Goal: Task Accomplishment & Management: Complete application form

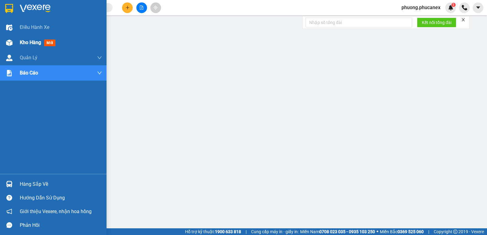
click at [26, 43] on span "Kho hàng" at bounding box center [30, 43] width 21 height 6
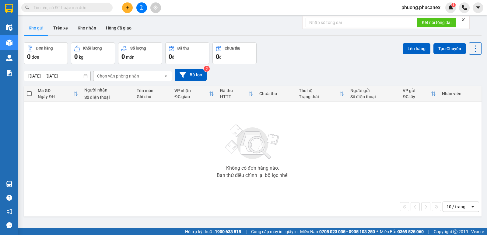
click at [43, 6] on input "text" at bounding box center [69, 7] width 72 height 7
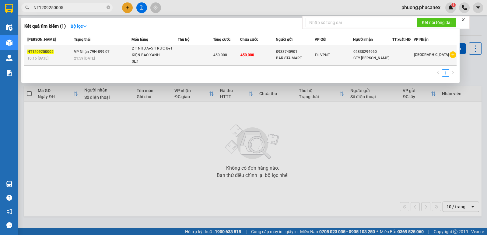
type input "NT1209250005"
click at [369, 56] on div "CTY [PERSON_NAME]" at bounding box center [372, 58] width 39 height 6
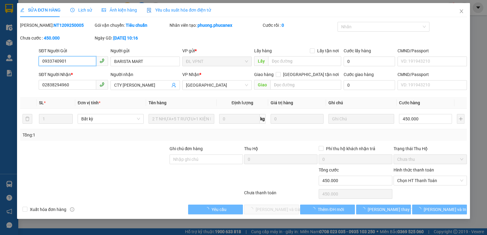
type input "0933740901"
type input "BARISTA MART"
type input "02838294960"
type input "CTY [PERSON_NAME]"
type input "450.000"
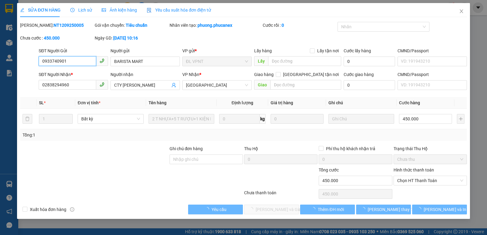
type input "450.000"
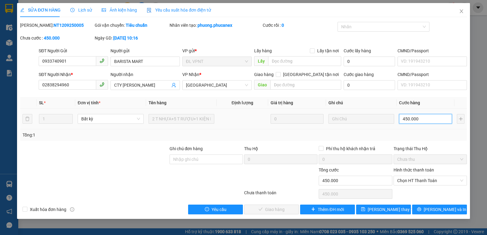
click at [424, 118] on input "450.000" at bounding box center [425, 119] width 53 height 10
type input "4"
type input "48"
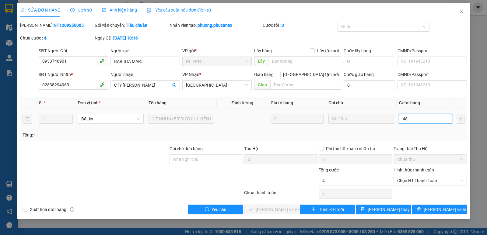
type input "48"
type input "486"
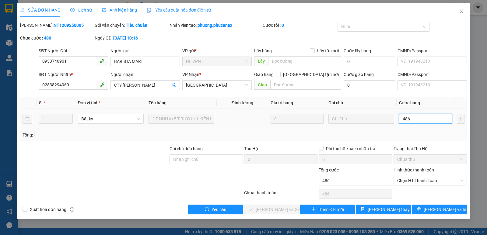
type input "486"
type input "486.000"
click at [432, 210] on button "[PERSON_NAME] và In" at bounding box center [439, 210] width 55 height 10
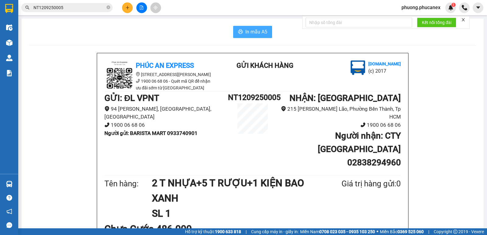
click at [249, 35] on span "In mẫu A5" at bounding box center [256, 32] width 22 height 8
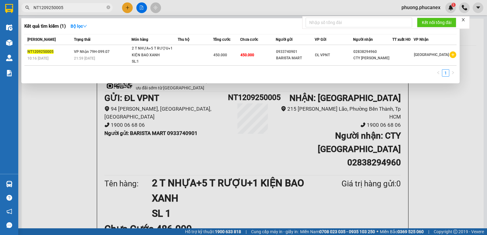
drag, startPoint x: 64, startPoint y: 6, endPoint x: 22, endPoint y: 12, distance: 42.4
click at [22, 12] on div "NT1209250005" at bounding box center [59, 7] width 119 height 9
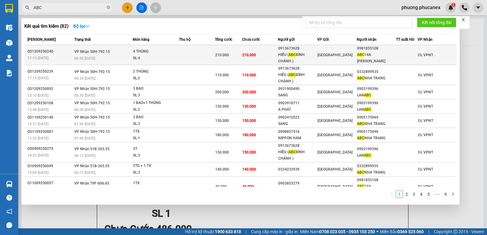
type input "ABC"
click at [284, 56] on div "HIẾU ( ABC BÌNH CHÁNH )" at bounding box center [297, 58] width 39 height 13
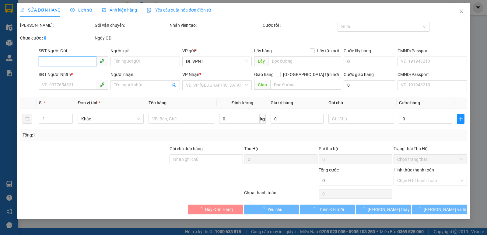
type input "0913673628"
type input "HIẾU ( ABC BÌNH CHÁNH )"
type input "0981855108"
type input "ABC 14A [PERSON_NAME]"
type input "210.000"
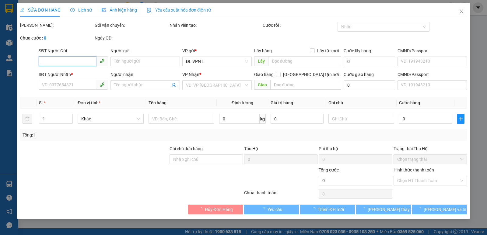
type input "210.000"
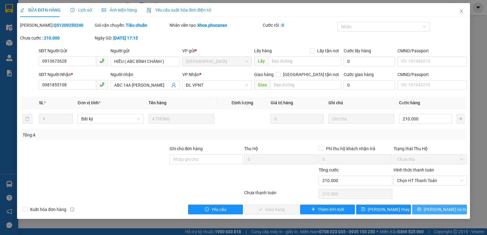
click at [436, 209] on span "[PERSON_NAME] và In" at bounding box center [445, 209] width 43 height 7
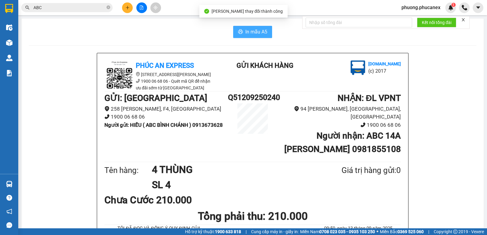
click at [255, 34] on span "In mẫu A5" at bounding box center [256, 32] width 22 height 8
click at [57, 7] on input "ABC" at bounding box center [69, 7] width 72 height 7
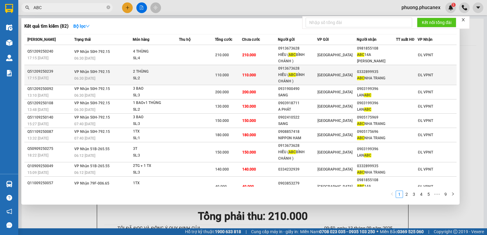
click at [285, 70] on div "0913673628" at bounding box center [297, 68] width 39 height 6
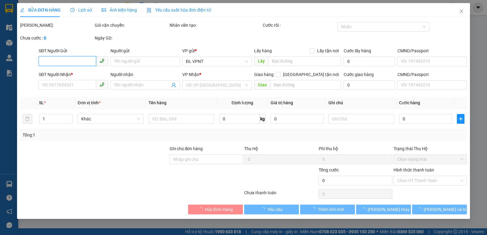
type input "0913673628"
type input "HIẾU ( ABC BÌNH CHÁNH )"
type input "0332899935"
type input "ABC NHA TRANG"
type input "110.000"
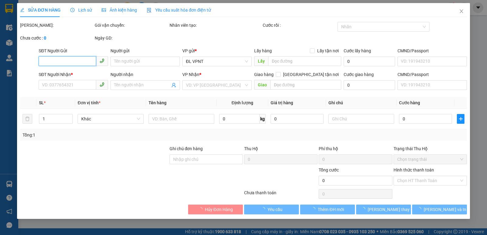
type input "110.000"
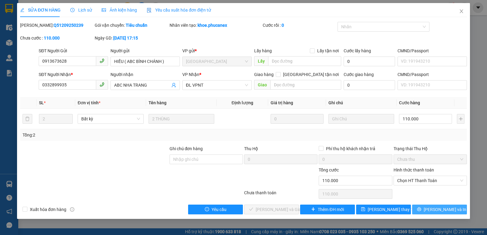
drag, startPoint x: 447, startPoint y: 209, endPoint x: 187, endPoint y: 42, distance: 309.0
click at [446, 209] on span "[PERSON_NAME] và In" at bounding box center [445, 209] width 43 height 7
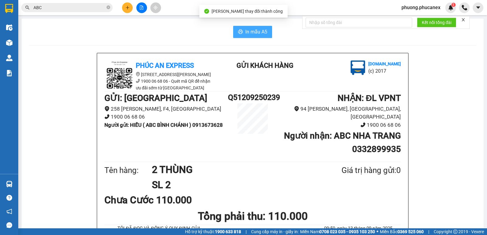
click at [247, 31] on span "In mẫu A5" at bounding box center [256, 32] width 22 height 8
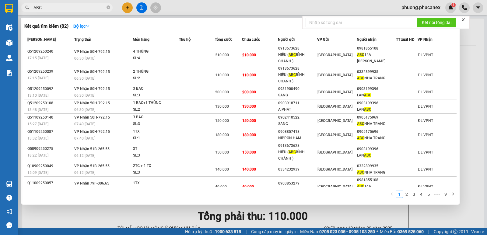
click at [48, 6] on input "ABC" at bounding box center [69, 7] width 72 height 7
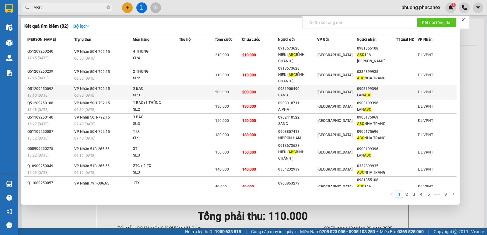
click at [286, 91] on div "0931900490" at bounding box center [297, 89] width 39 height 6
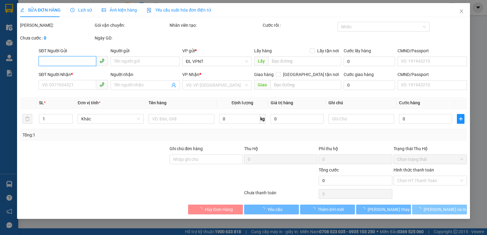
type input "0931900490"
type input "SANG"
type input "0903199396"
type input "LAN ABC"
type input "200.000"
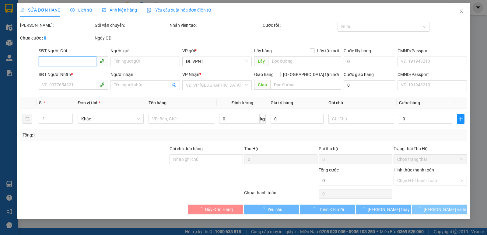
type input "200.000"
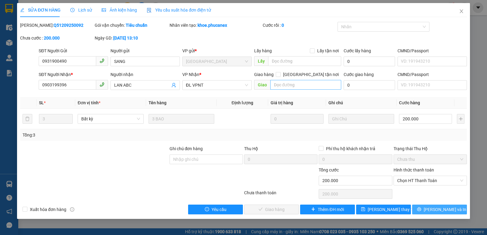
drag, startPoint x: 425, startPoint y: 209, endPoint x: 333, endPoint y: 81, distance: 157.4
click at [424, 209] on button "[PERSON_NAME] và In" at bounding box center [439, 210] width 55 height 10
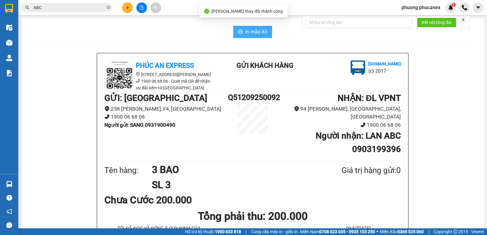
click at [253, 31] on span "In mẫu A5" at bounding box center [256, 32] width 22 height 8
click at [47, 6] on input "ABC" at bounding box center [69, 7] width 72 height 7
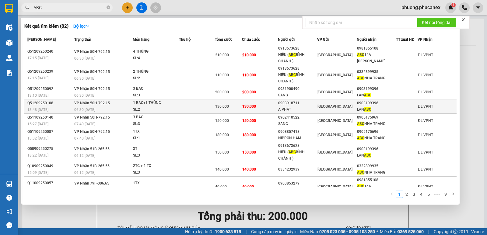
click at [145, 106] on div "1 BAO+1 THÙNG" at bounding box center [156, 103] width 46 height 7
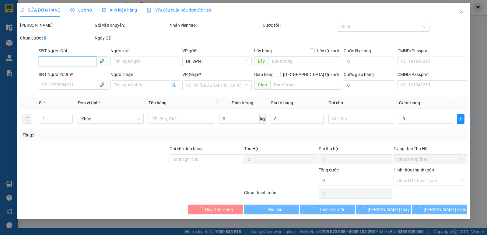
type input "0903918711"
type input "A PHÁT"
type input "0903199396"
type input "LAN ABC"
type input "130.000"
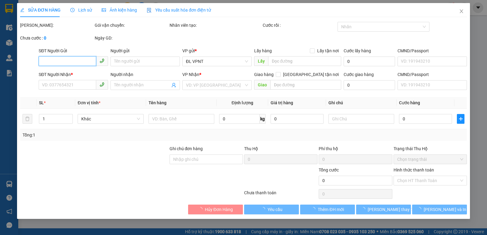
type input "130.000"
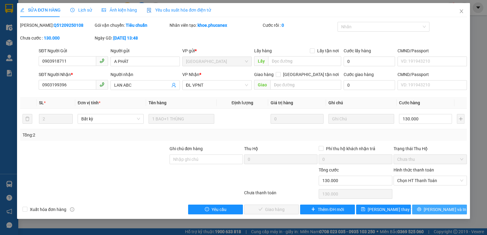
click at [427, 205] on button "[PERSON_NAME] và In" at bounding box center [439, 210] width 55 height 10
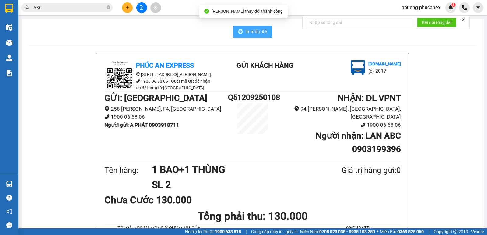
click at [259, 33] on span "In mẫu A5" at bounding box center [256, 32] width 22 height 8
click at [54, 8] on input "ABC" at bounding box center [69, 7] width 72 height 7
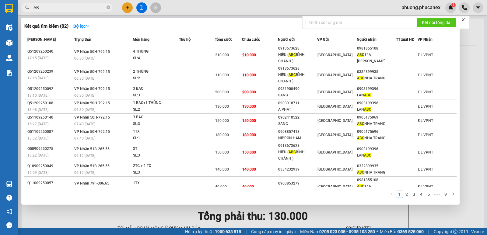
type input "A"
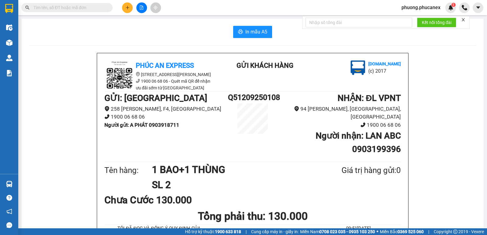
click at [39, 8] on input "text" at bounding box center [69, 7] width 72 height 7
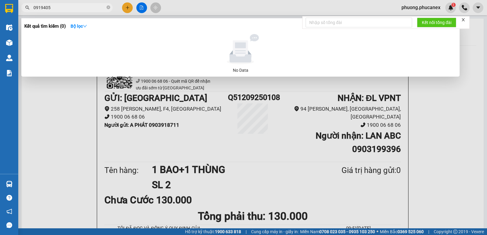
click at [43, 5] on input "0919405" at bounding box center [69, 7] width 72 height 7
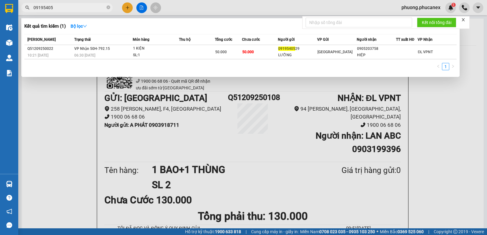
click at [59, 8] on input "09195405" at bounding box center [69, 7] width 72 height 7
type input "0919540529"
click at [124, 10] on div at bounding box center [243, 117] width 487 height 235
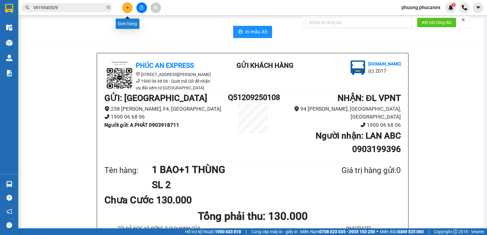
click at [126, 9] on icon "plus" at bounding box center [127, 7] width 4 height 4
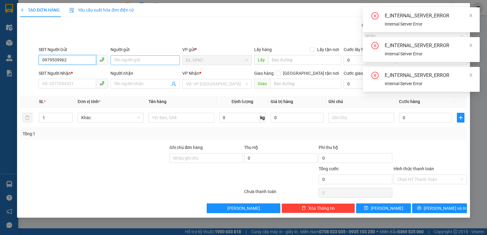
type input "0979539962"
click at [129, 61] on input "Người gửi" at bounding box center [144, 60] width 69 height 10
paste input "ƯƠN"
paste input "ỜNG"
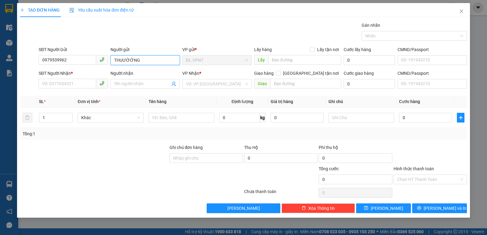
drag, startPoint x: 139, startPoint y: 61, endPoint x: 117, endPoint y: 61, distance: 22.5
click at [117, 61] on input "THUƯỜỜNG" at bounding box center [144, 60] width 69 height 10
paste input "ƯƠ"
paste input "ỜNG"
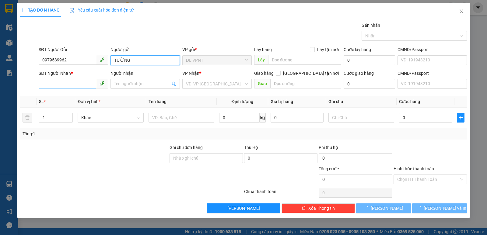
type input "TƯỜNG"
click at [65, 84] on input "SĐT Người Nhận *" at bounding box center [68, 84] width 58 height 10
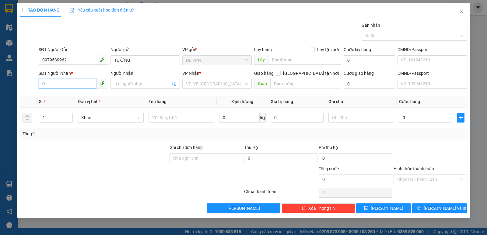
drag, startPoint x: 65, startPoint y: 84, endPoint x: 66, endPoint y: 89, distance: 5.6
click at [66, 89] on div "SĐT Người Nhận * 0 0" at bounding box center [73, 80] width 69 height 21
type input "0906883502"
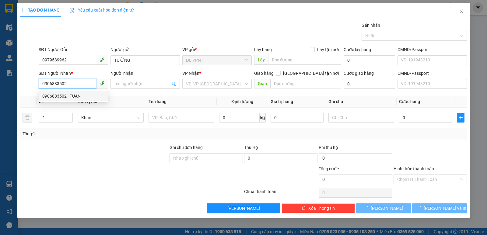
click at [79, 96] on div "0906883502 - TUẤN" at bounding box center [73, 96] width 62 height 7
type input "TUẤN"
type input "RR6 HỒNG LĨNH-P15,Q10"
type input "50.000"
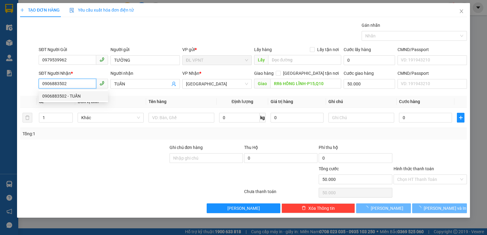
type input "50.000"
type input "0906883502"
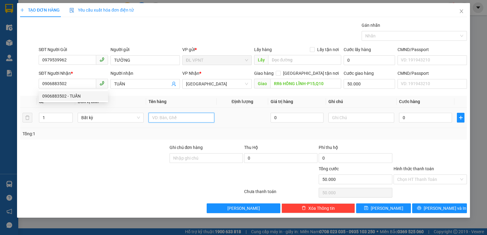
click at [165, 117] on input "text" at bounding box center [181, 118] width 66 height 10
type input "1 T"
click at [414, 117] on input "0" at bounding box center [425, 118] width 53 height 10
type input "3"
type input "50.003"
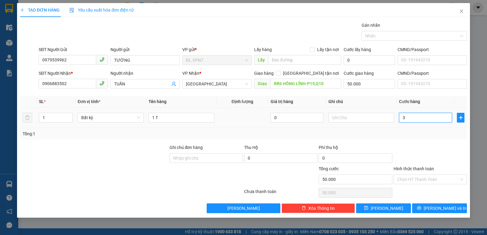
type input "50.003"
type input "30"
type input "50.030"
click at [417, 178] on input "Hình thức thanh toán" at bounding box center [428, 179] width 62 height 9
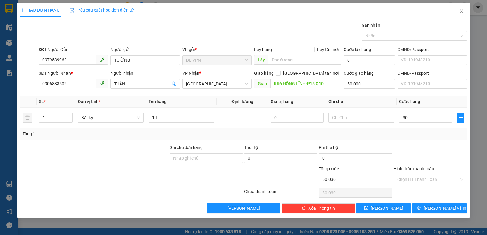
type input "30.000"
type input "80.000"
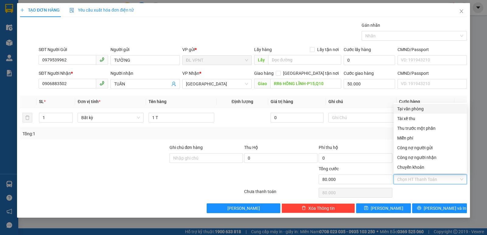
click at [408, 110] on div "Tại văn phòng" at bounding box center [430, 109] width 66 height 7
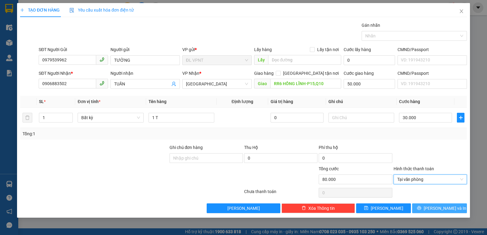
click at [434, 210] on button "[PERSON_NAME] và In" at bounding box center [439, 209] width 55 height 10
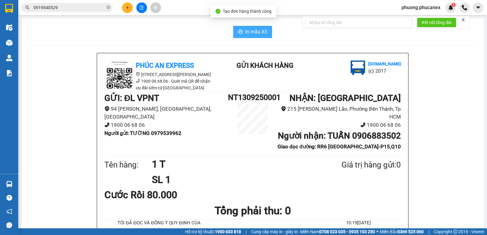
click at [246, 28] on span "In mẫu A5" at bounding box center [256, 32] width 22 height 8
click at [123, 8] on button at bounding box center [127, 7] width 11 height 11
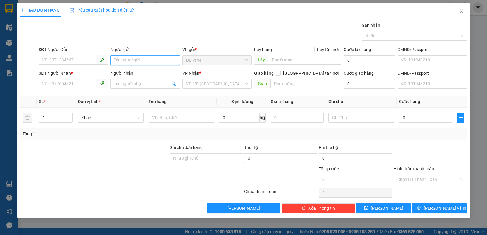
drag, startPoint x: 142, startPoint y: 62, endPoint x: 127, endPoint y: 58, distance: 15.9
click at [133, 59] on input "Người gửi" at bounding box center [144, 60] width 69 height 10
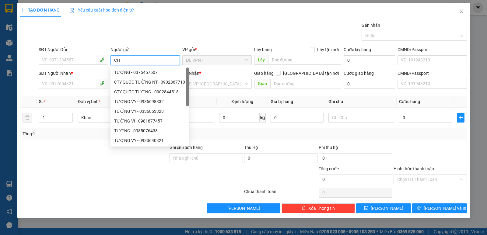
paste input "Ú"
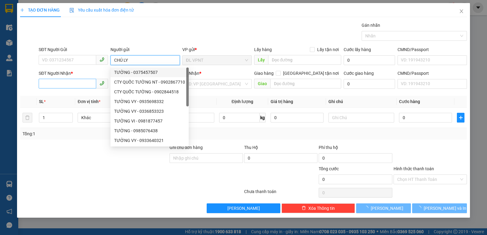
type input "CHÚ LY"
drag, startPoint x: 60, startPoint y: 84, endPoint x: 57, endPoint y: 82, distance: 4.6
click at [59, 83] on input "SĐT Người Nhận *" at bounding box center [68, 84] width 58 height 10
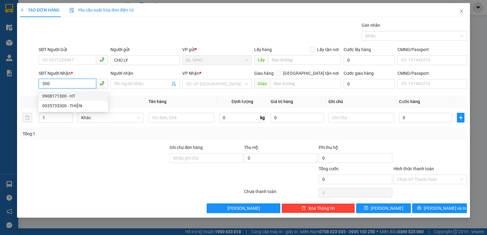
click at [61, 95] on div "0908171300 - HT" at bounding box center [73, 96] width 62 height 7
type input "0908171300"
type input "HT"
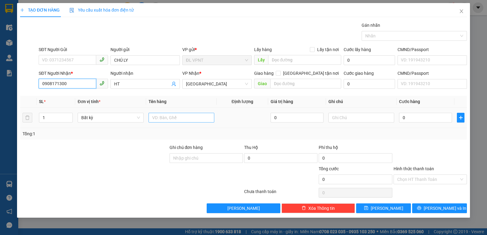
type input "0908171300"
click at [170, 121] on input "text" at bounding box center [181, 118] width 66 height 10
type input "1 T"
click at [413, 115] on input "0" at bounding box center [425, 118] width 53 height 10
type input "3"
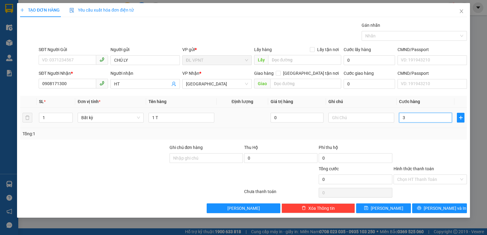
type input "3"
type input "30"
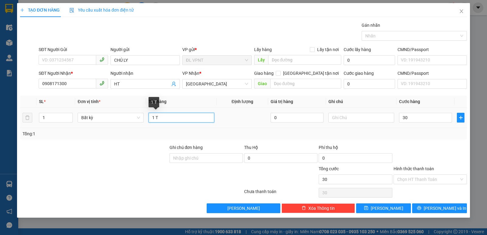
click at [161, 119] on input "1 T" at bounding box center [181, 118] width 66 height 10
type input "30.000"
paste input "ỤC"
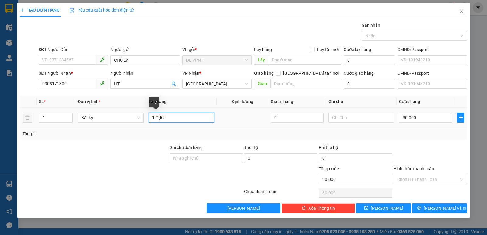
paste input "Đ"
type input "1 CỤC ĐEN"
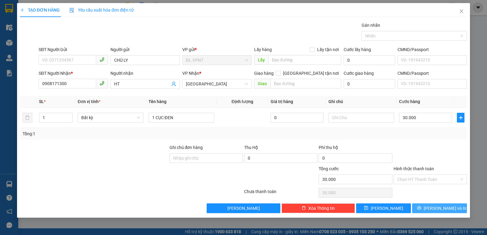
click at [437, 207] on span "[PERSON_NAME] và In" at bounding box center [445, 208] width 43 height 7
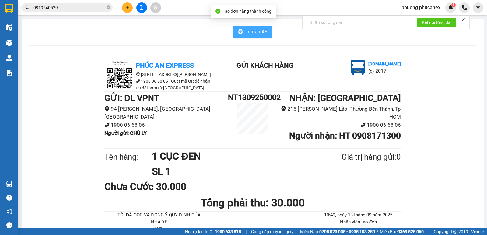
click at [262, 34] on span "In mẫu A5" at bounding box center [256, 32] width 22 height 8
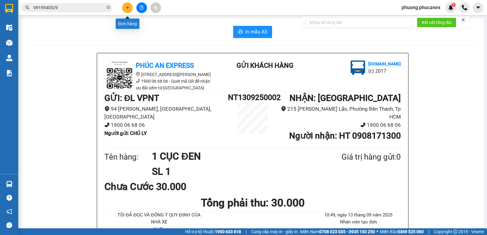
click at [125, 6] on icon "plus" at bounding box center [127, 7] width 4 height 4
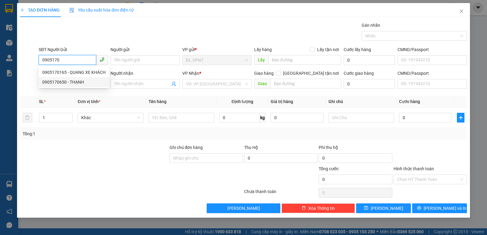
click at [74, 81] on div "0905170650 - THẠNH" at bounding box center [73, 82] width 63 height 7
type input "0905170650"
type input "THẠNH"
type input "0799462678"
type input "HUYỀN"
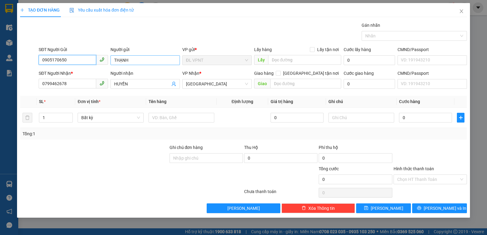
type input "0905170650"
click at [116, 59] on input "THẠNH" at bounding box center [144, 60] width 69 height 10
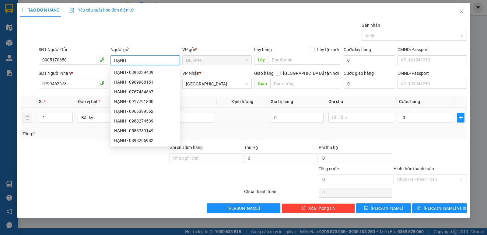
type input "HẠNH"
drag, startPoint x: 64, startPoint y: 148, endPoint x: 64, endPoint y: 142, distance: 6.4
click at [64, 147] on div at bounding box center [93, 154] width 149 height 21
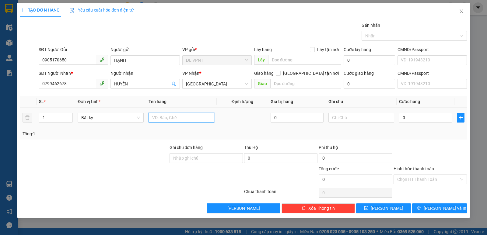
click at [159, 117] on input "text" at bounding box center [181, 118] width 66 height 10
paste input "í"
paste input "is"
type input "1 xe vision(79N3-21587)"
click at [353, 113] on input "text" at bounding box center [361, 118] width 66 height 10
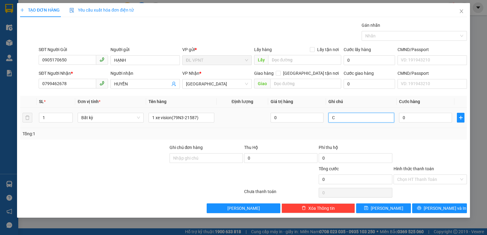
paste input "Ó"
paste input "Á"
type input "CÓ KHOÁ"
click at [423, 115] on input "0" at bounding box center [425, 118] width 53 height 10
type input "4"
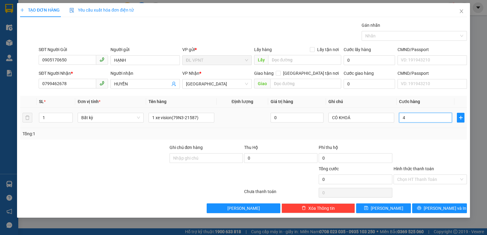
type input "4"
type input "45"
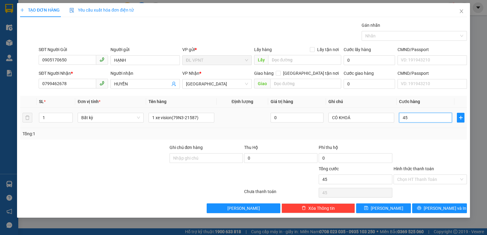
type input "450"
type input "450.000"
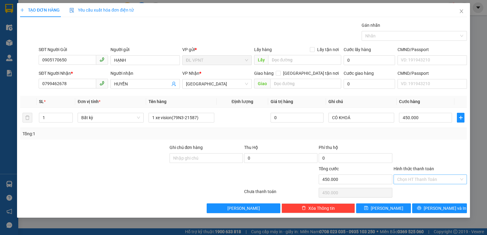
click at [417, 179] on input "Hình thức thanh toán" at bounding box center [428, 179] width 62 height 9
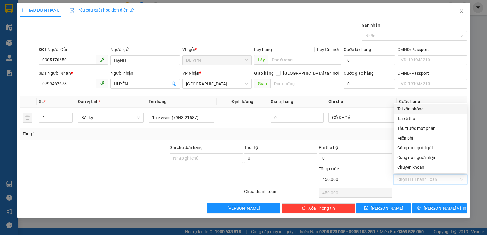
click at [414, 107] on div "Tại văn phòng" at bounding box center [430, 109] width 66 height 7
type input "0"
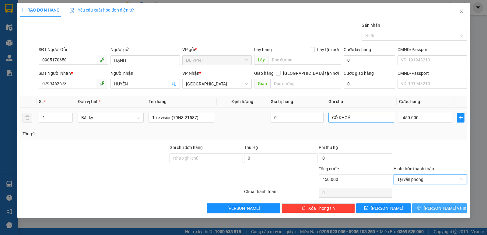
drag, startPoint x: 433, startPoint y: 206, endPoint x: 345, endPoint y: 119, distance: 123.3
click at [433, 206] on button "[PERSON_NAME] và In" at bounding box center [439, 209] width 55 height 10
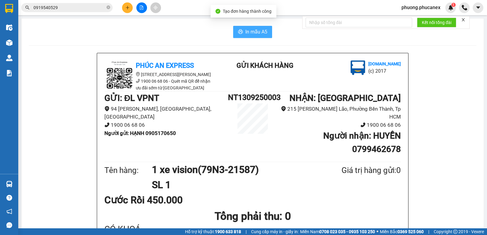
click at [246, 32] on span "In mẫu A5" at bounding box center [256, 32] width 22 height 8
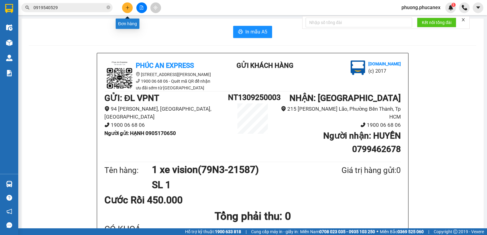
click at [126, 6] on icon "plus" at bounding box center [127, 7] width 4 height 4
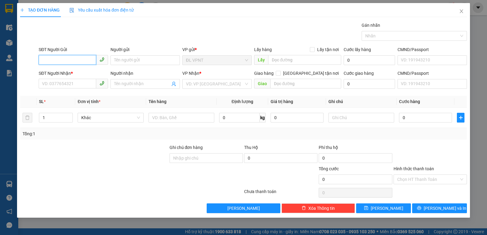
click at [50, 61] on input "SĐT Người Gửi" at bounding box center [68, 60] width 58 height 10
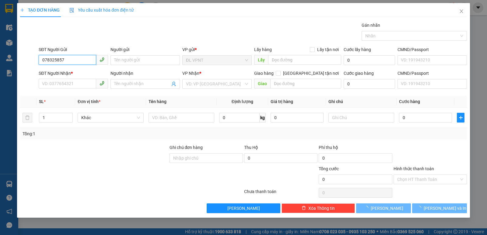
type input "0783258573"
click at [78, 74] on div "0783258573 - [PERSON_NAME]" at bounding box center [73, 72] width 62 height 7
type input "[PERSON_NAME]"
type input "0969030246"
type input "LINH ĐỖ"
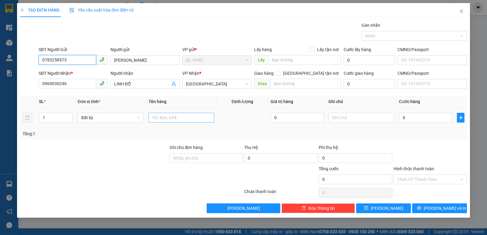
type input "0783258573"
click at [177, 120] on input "text" at bounding box center [181, 118] width 66 height 10
type input "1 pb"
click at [413, 118] on input "0" at bounding box center [425, 118] width 53 height 10
type input "2"
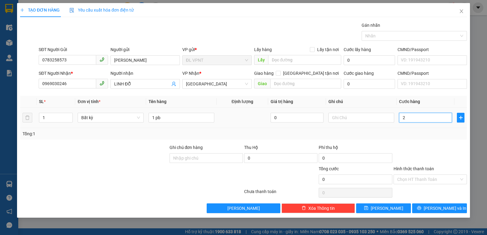
type input "2"
type input "20"
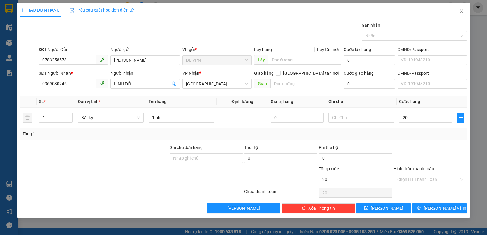
click at [421, 181] on input "Hình thức thanh toán" at bounding box center [428, 179] width 62 height 9
type input "20.000"
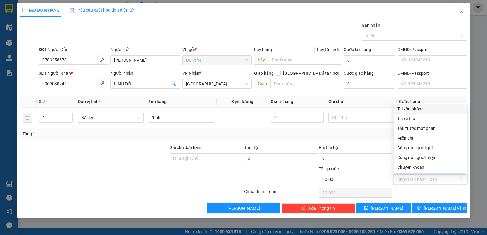
click at [413, 107] on div "Tại văn phòng" at bounding box center [430, 109] width 66 height 7
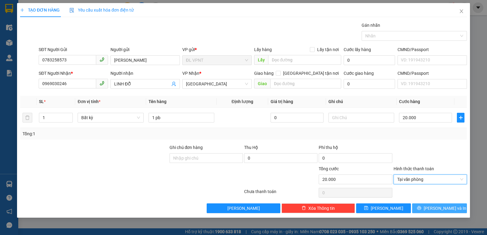
click at [437, 209] on span "[PERSON_NAME] và In" at bounding box center [445, 208] width 43 height 7
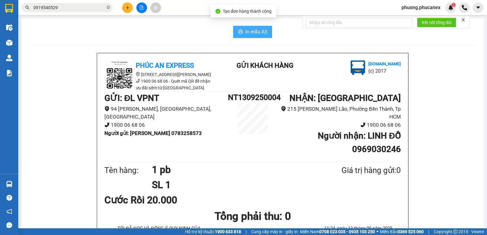
click at [260, 31] on span "In mẫu A5" at bounding box center [256, 32] width 22 height 8
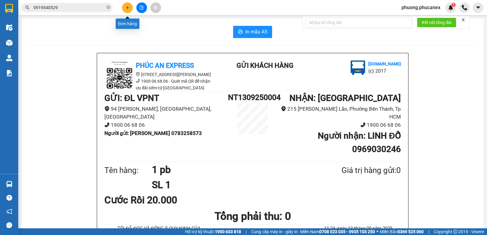
click at [128, 7] on icon "plus" at bounding box center [127, 7] width 4 height 4
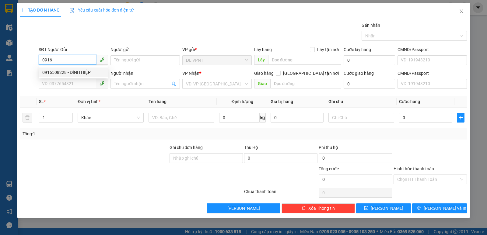
click at [77, 76] on div "0916508228 - ĐÌNH HIỆP" at bounding box center [73, 73] width 69 height 10
type input "0916508228"
type input "ĐÌNH HIỆP"
type input "0948566446"
type input "LUẬN"
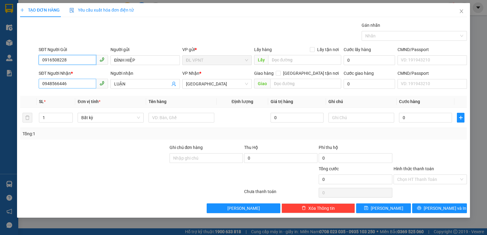
type input "0916508228"
drag, startPoint x: 71, startPoint y: 85, endPoint x: 0, endPoint y: 87, distance: 70.9
click at [13, 91] on div "TẠO ĐƠN HÀNG Yêu cầu xuất hóa đơn điện tử Transit Pickup Surcharge Ids Transit …" at bounding box center [243, 117] width 487 height 235
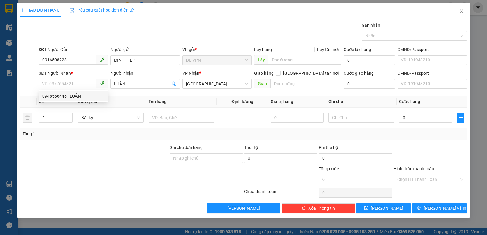
click at [105, 148] on div at bounding box center [93, 154] width 149 height 21
click at [64, 85] on input "SĐT Người Nhận *" at bounding box center [68, 84] width 58 height 10
drag, startPoint x: 131, startPoint y: 159, endPoint x: 110, endPoint y: 145, distance: 25.5
click at [130, 159] on div at bounding box center [93, 154] width 149 height 21
click at [69, 84] on input "SĐT Người Nhận *" at bounding box center [68, 84] width 58 height 10
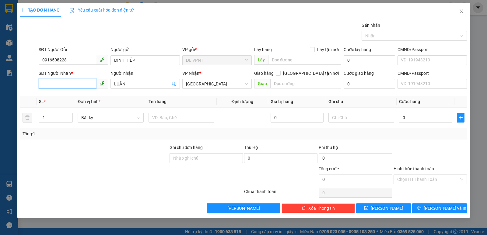
click at [46, 84] on input "SĐT Người Nhận *" at bounding box center [68, 84] width 58 height 10
type input "0934868482"
click at [56, 97] on div "0934868482 - TÈO" at bounding box center [73, 96] width 62 height 7
type input "TÈO"
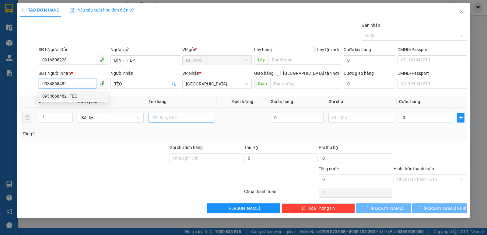
type input "0934868482"
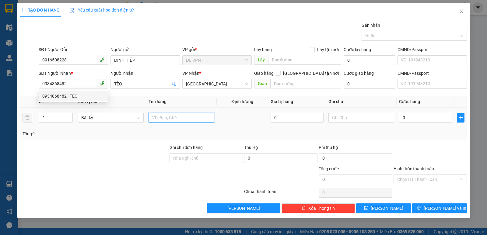
click at [173, 117] on input "text" at bounding box center [181, 118] width 66 height 10
type input "6 t"
click at [47, 119] on input "1" at bounding box center [55, 117] width 33 height 9
type input "6"
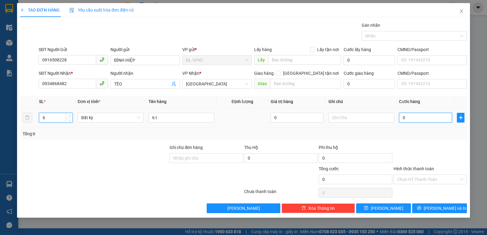
click at [416, 118] on input "0" at bounding box center [425, 118] width 53 height 10
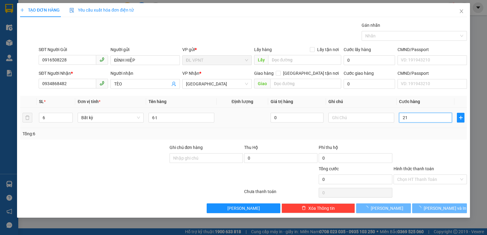
type input "210"
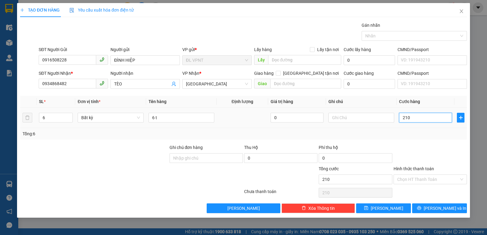
type input "210"
type input "210.000"
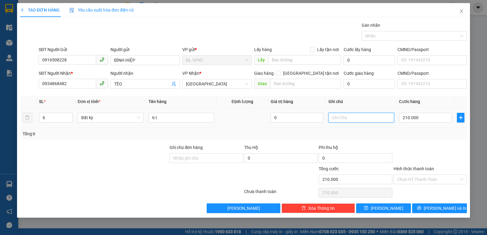
click at [343, 117] on input "text" at bounding box center [361, 118] width 66 height 10
paste input "[DATE] 11:41"
type input "mb: [DATE] 11:41"
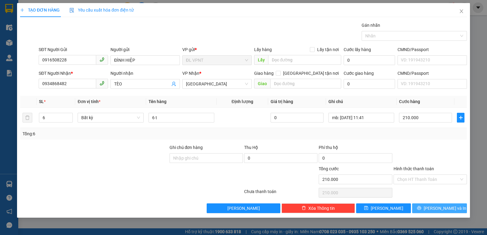
click at [434, 213] on button "[PERSON_NAME] và In" at bounding box center [439, 209] width 55 height 10
click at [436, 210] on span "[PERSON_NAME] và In" at bounding box center [445, 208] width 43 height 7
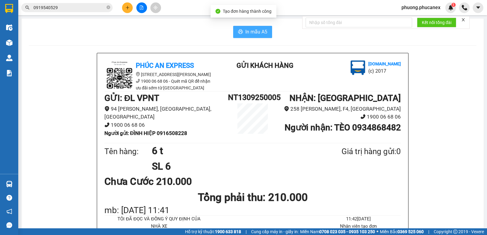
click at [246, 33] on span "In mẫu A5" at bounding box center [256, 32] width 22 height 8
